Goal: Communication & Community: Ask a question

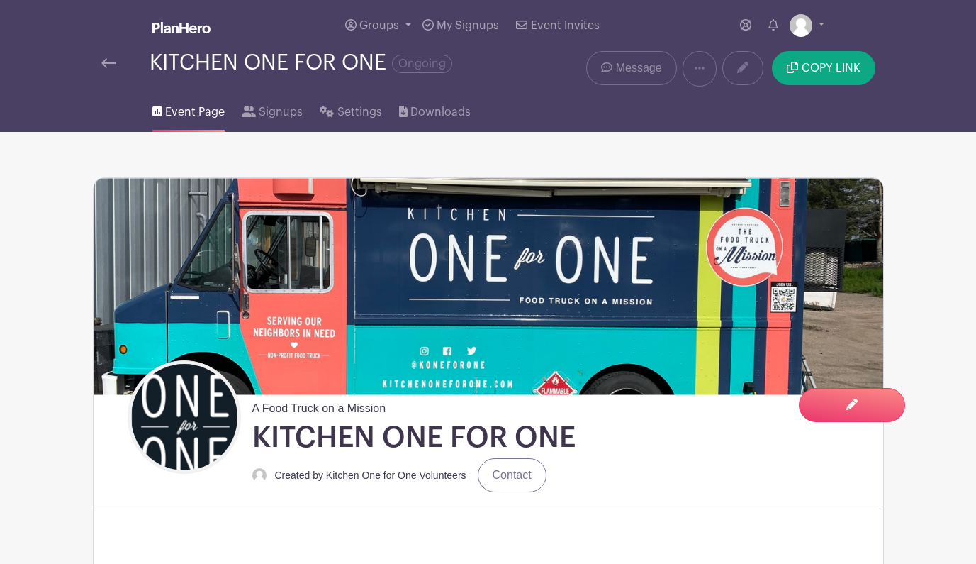
click at [634, 73] on span "Message" at bounding box center [639, 68] width 46 height 17
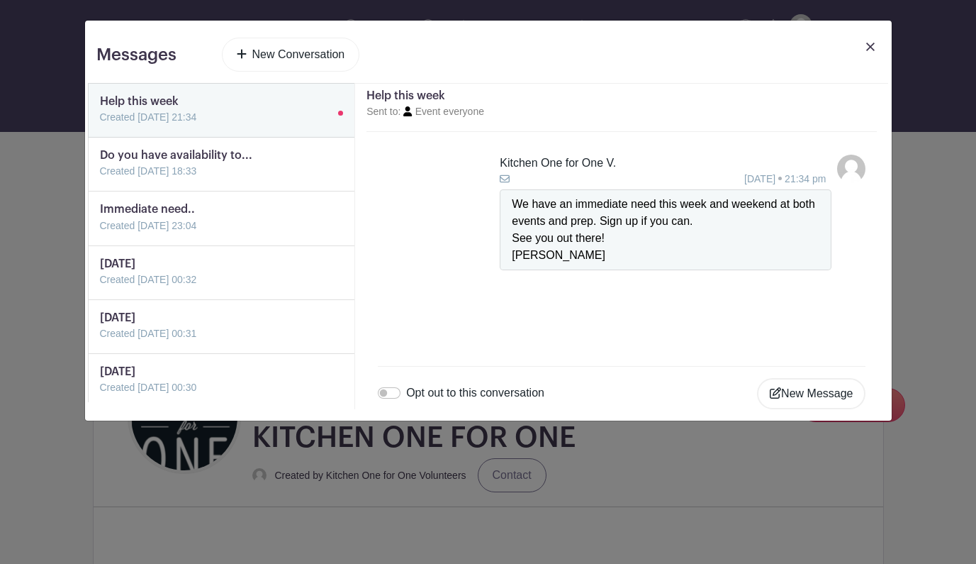
click at [325, 55] on link "New Conversation" at bounding box center [291, 55] width 138 height 34
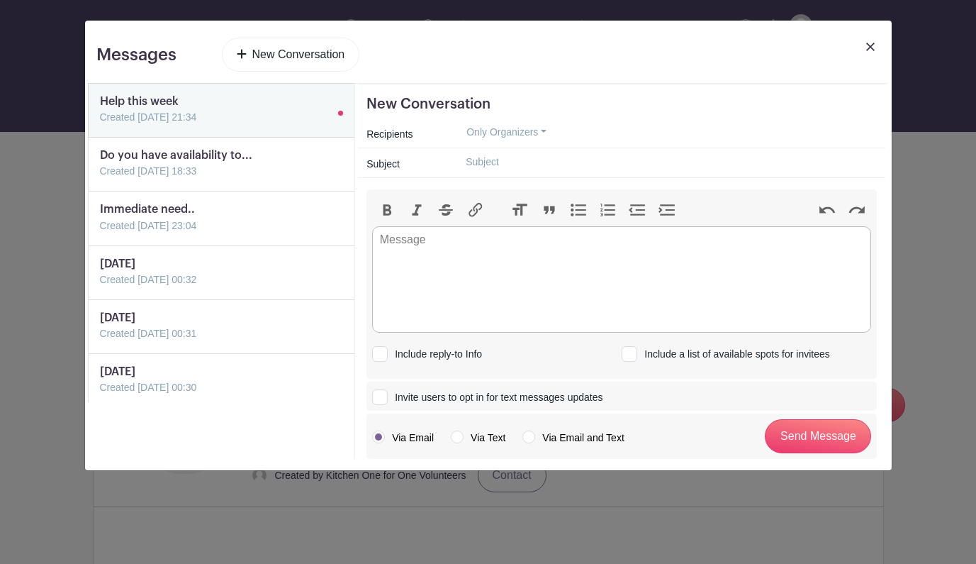
click at [543, 133] on button "Only Organizers" at bounding box center [506, 132] width 104 height 22
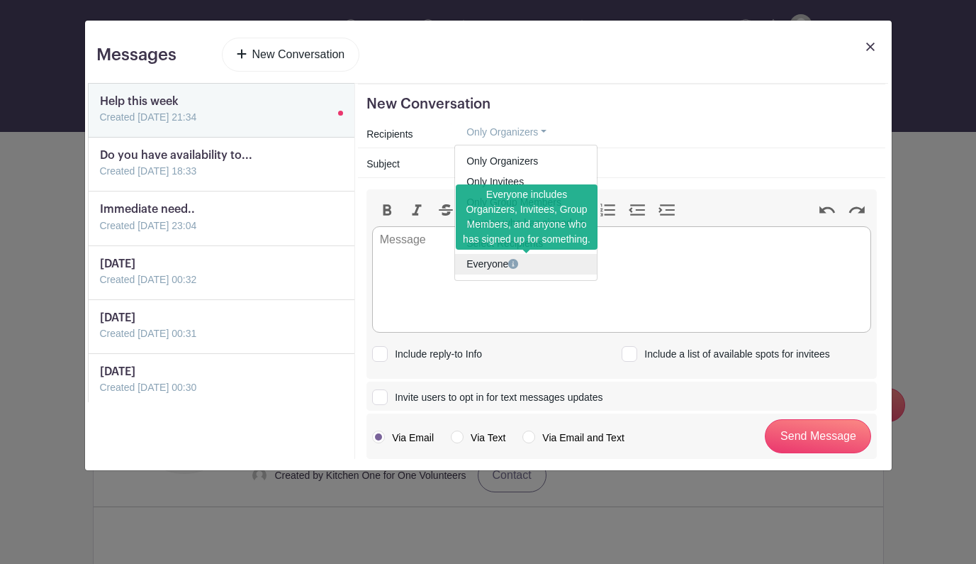
click at [515, 262] on icon at bounding box center [513, 264] width 10 height 10
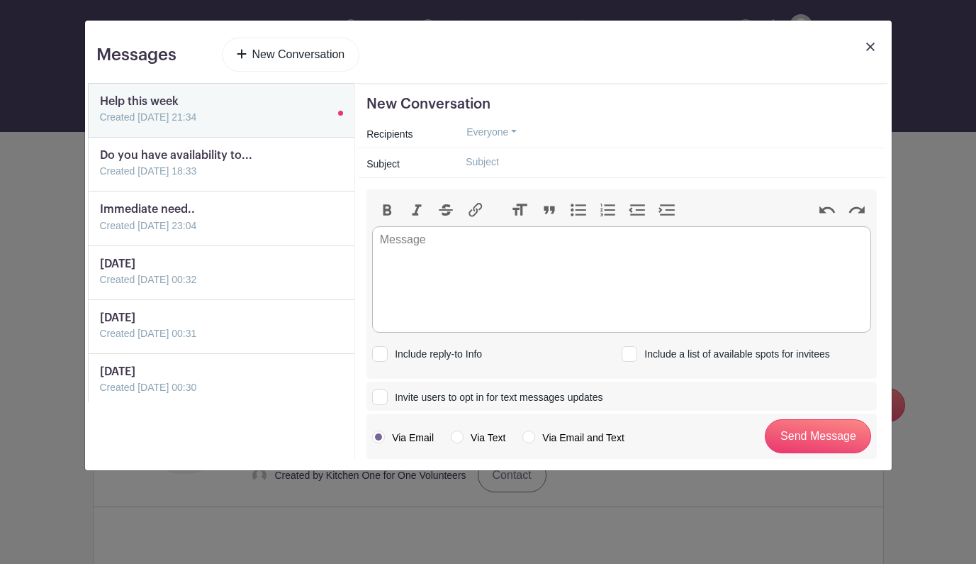
click at [477, 168] on input "text" at bounding box center [665, 162] width 422 height 22
click at [435, 272] on trix-editor at bounding box center [621, 279] width 499 height 106
click at [525, 162] on input "Help needed" at bounding box center [665, 162] width 422 height 22
type input "Help needed!"
click at [485, 269] on trix-editor at bounding box center [621, 279] width 499 height 106
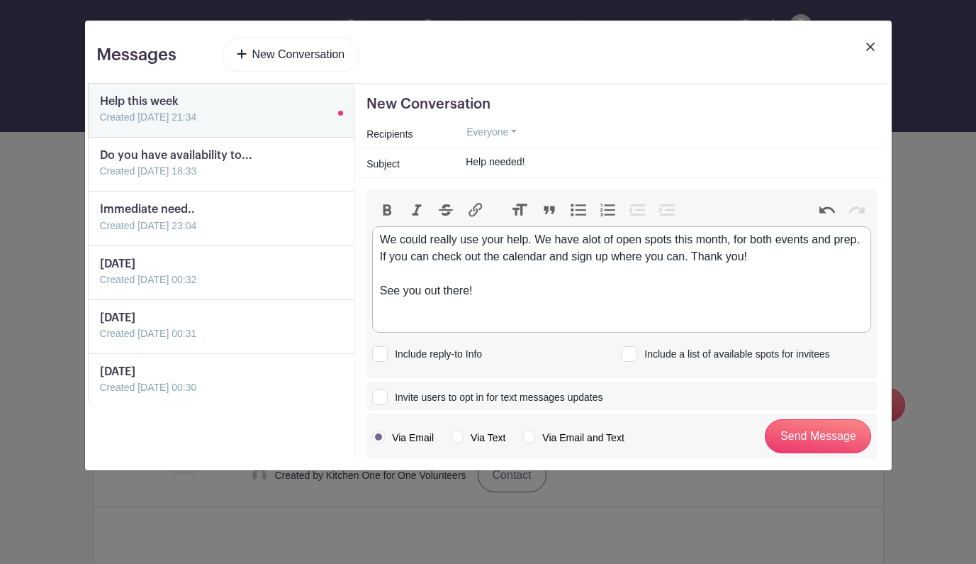
click at [695, 257] on div "We could really use your help. We have alot of open spots this month, for both …" at bounding box center [622, 265] width 484 height 68
click at [454, 276] on div "We could really use your help. We have alot of open spots this month, for both …" at bounding box center [622, 273] width 484 height 85
click at [468, 276] on div "We could really use your help. We have alot of open spots this month, for both …" at bounding box center [622, 273] width 484 height 85
click at [496, 274] on div "We could really use your help. We have alot of open spots this month, for both …" at bounding box center [622, 273] width 484 height 85
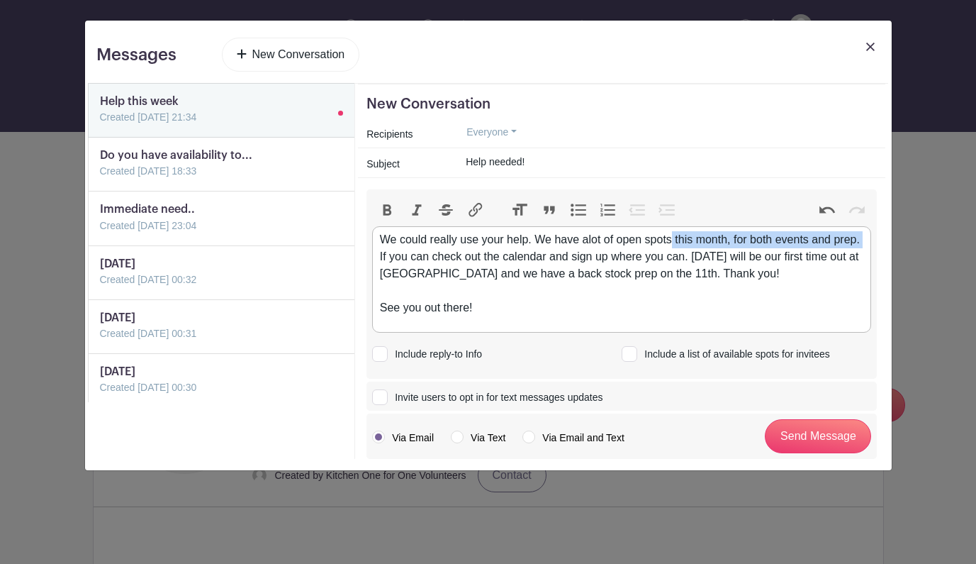
drag, startPoint x: 377, startPoint y: 254, endPoint x: 673, endPoint y: 244, distance: 295.8
click at [673, 244] on trix-editor "We could really use your help. We have alot of open spots this month, for both …" at bounding box center [621, 279] width 499 height 106
click at [694, 256] on div "We could really use your help. We have alot of open spots this month, for both …" at bounding box center [622, 273] width 484 height 85
drag, startPoint x: 724, startPoint y: 272, endPoint x: 800, endPoint y: 282, distance: 77.2
click at [800, 282] on div "We could really use your help. We have alot of open spots this month, for both …" at bounding box center [622, 273] width 484 height 85
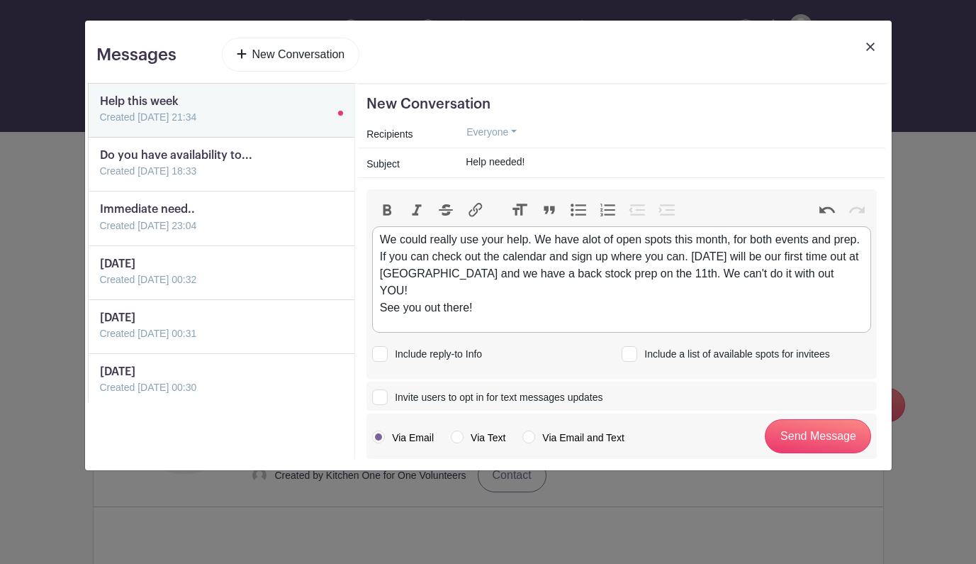
click at [822, 273] on div "We could really use your help. We have alot of open spots this month, for both …" at bounding box center [622, 273] width 484 height 85
click at [843, 281] on div "We could really use your help. We have alot of open spots this month, for both …" at bounding box center [622, 265] width 484 height 68
click at [381, 290] on div "We could really use your help. We have alot of open spots this month, for both …" at bounding box center [622, 265] width 484 height 68
type trix-editor "<div>We could really use your help. We have alot of open spots this month, for …"
click at [494, 335] on div "Include reply-to Info Include a list of available spots for invitees" at bounding box center [621, 352] width 499 height 40
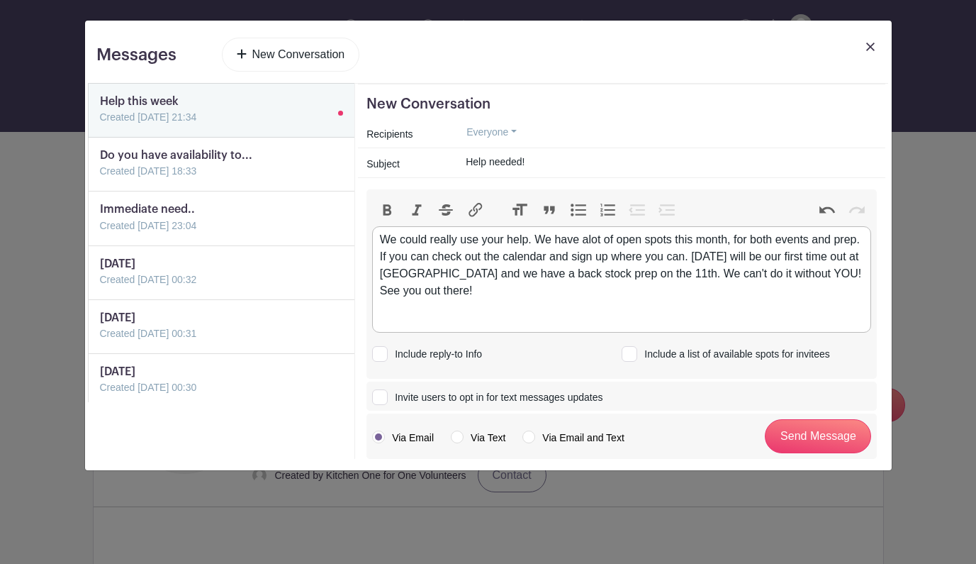
click at [528, 299] on div "We could really use your help. We have alot of open spots this month, for both …" at bounding box center [622, 265] width 484 height 68
click at [805, 437] on input "Send Message" at bounding box center [818, 436] width 106 height 34
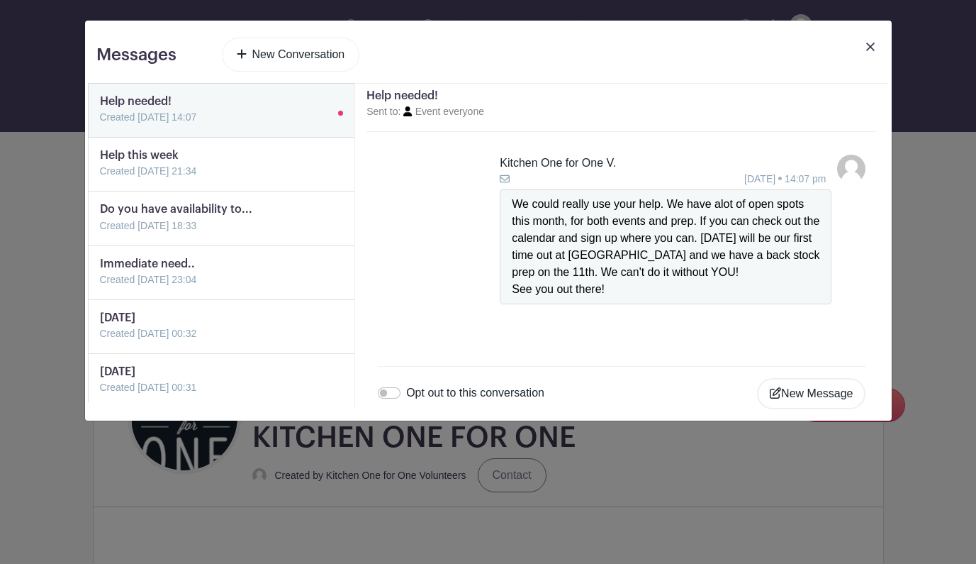
click at [868, 45] on img at bounding box center [870, 47] width 9 height 9
